Goal: Task Accomplishment & Management: Manage account settings

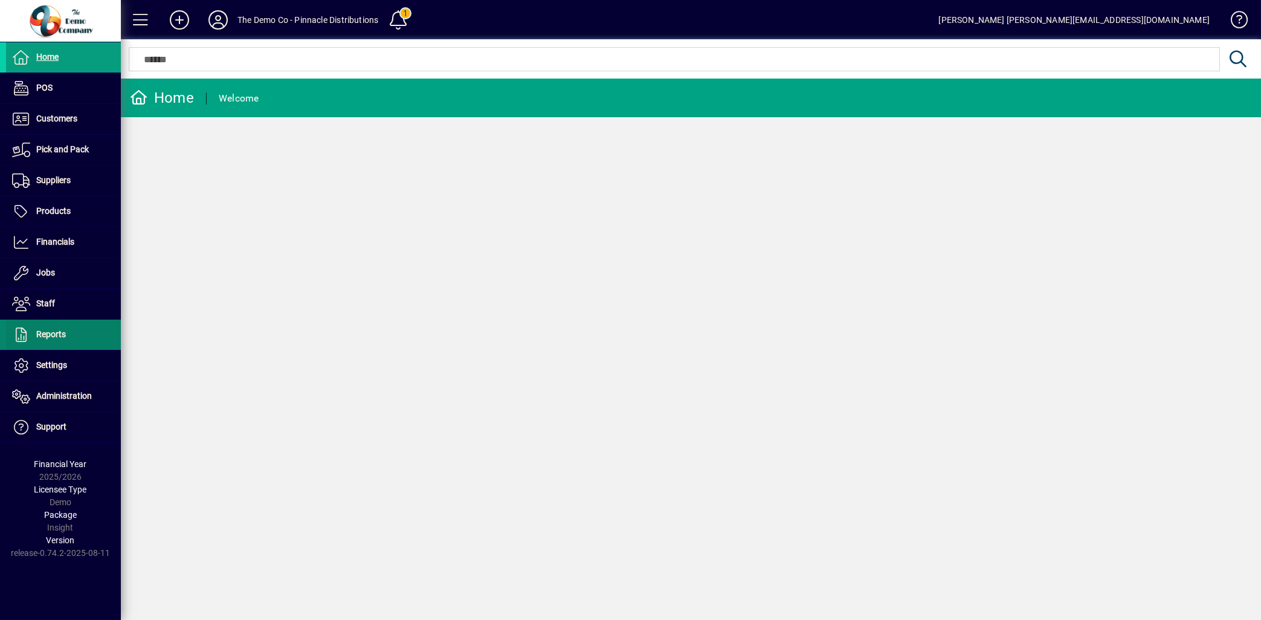
click at [56, 334] on span "Reports" at bounding box center [51, 334] width 30 height 10
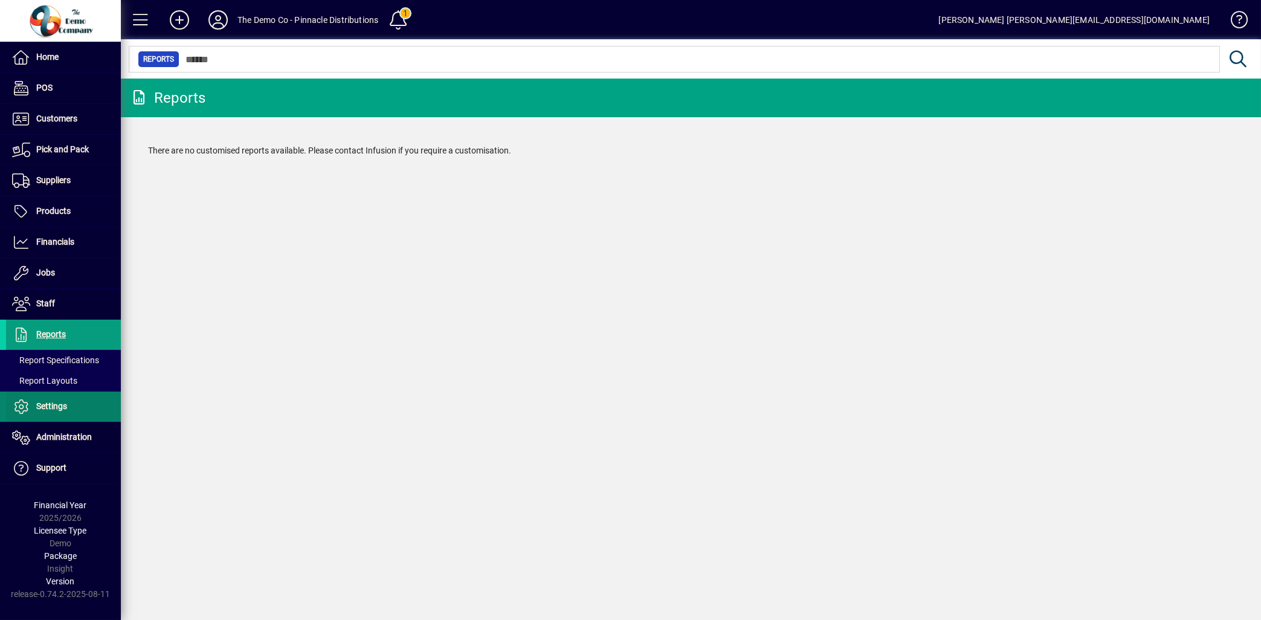
click at [59, 401] on span "Settings" at bounding box center [36, 406] width 61 height 15
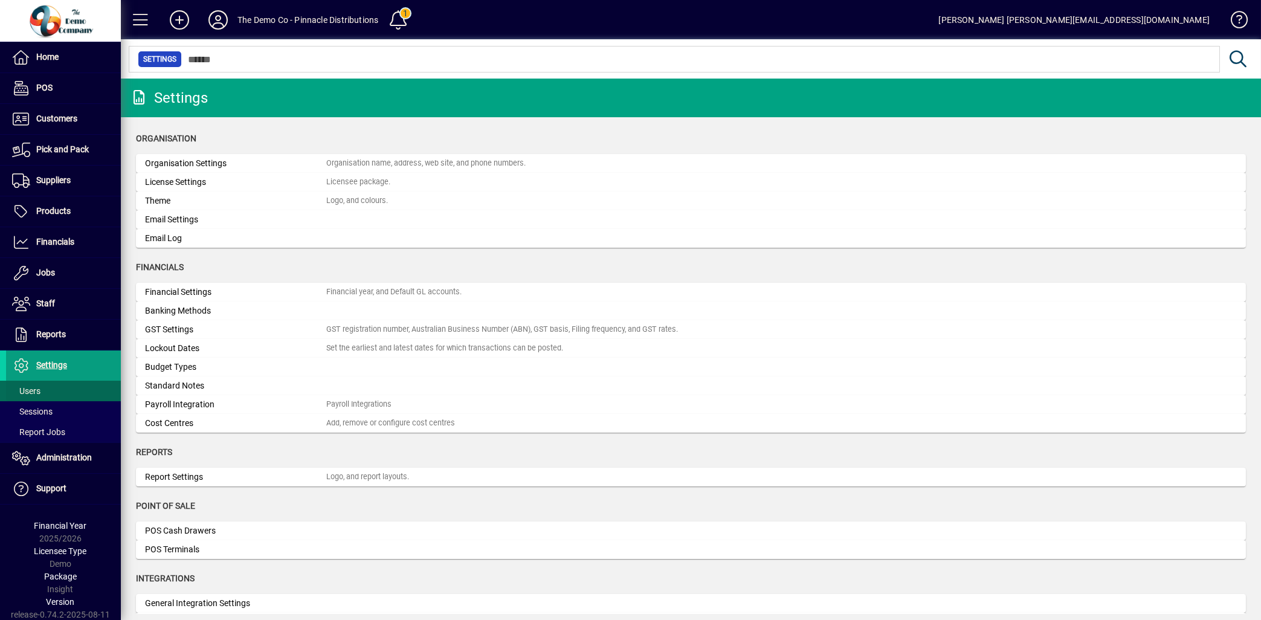
click at [34, 389] on span "Users" at bounding box center [26, 391] width 28 height 10
